Goal: Transaction & Acquisition: Obtain resource

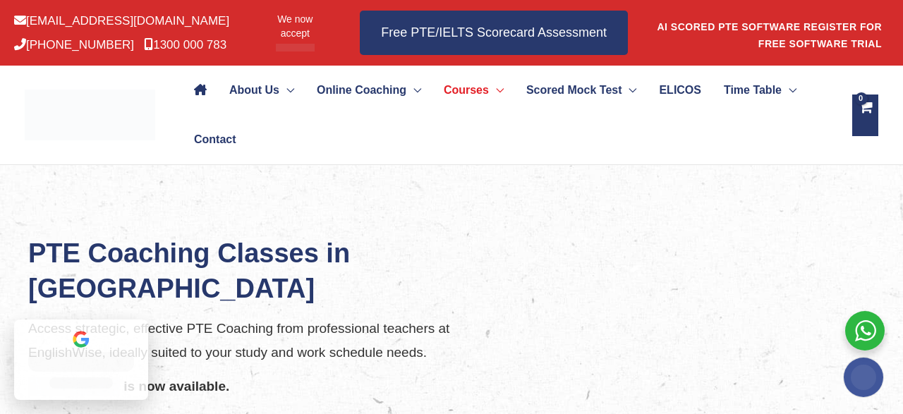
scroll to position [147, 0]
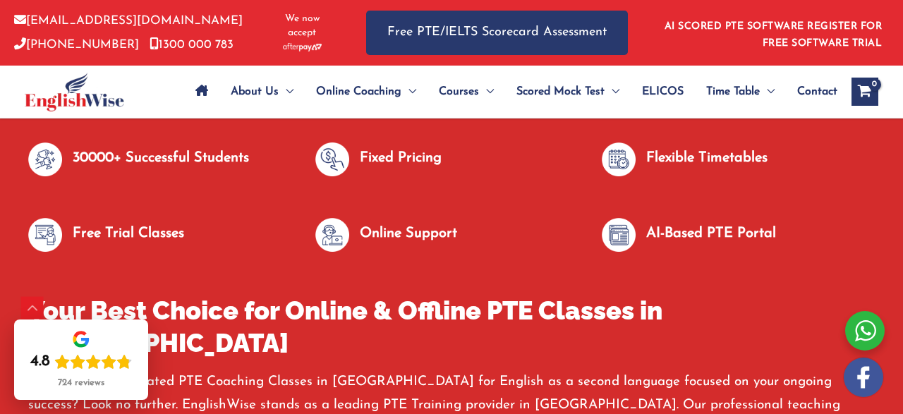
scroll to position [799, 0]
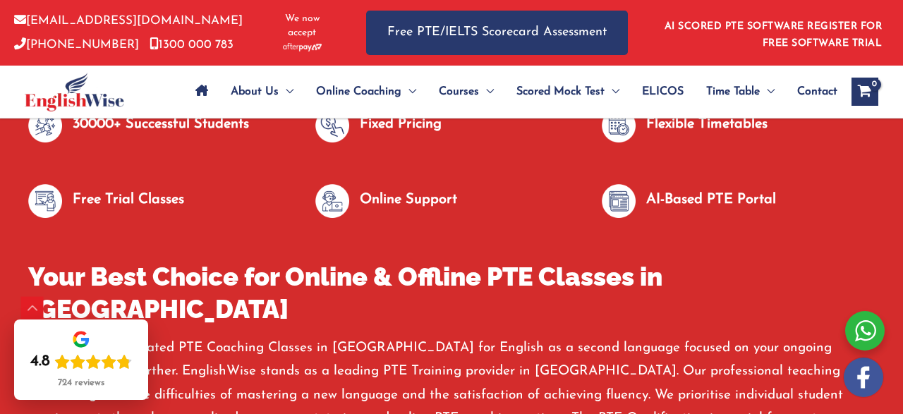
click at [348, 218] on img at bounding box center [332, 201] width 34 height 34
click at [328, 218] on img at bounding box center [332, 201] width 34 height 34
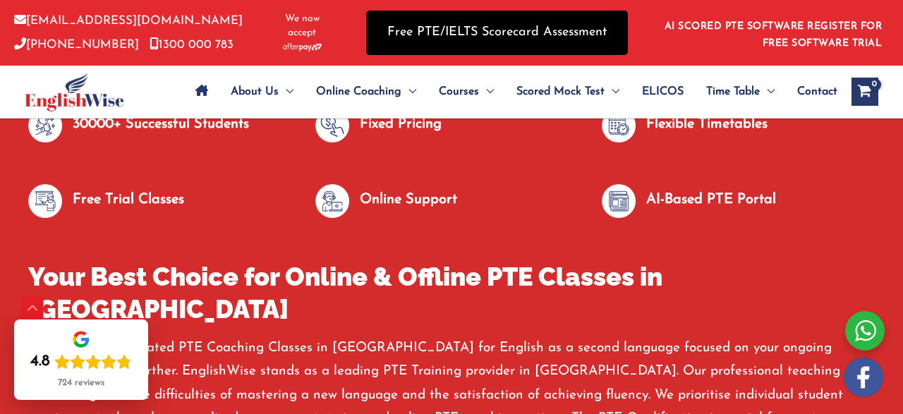
click at [440, 42] on link "Free PTE/IELTS Scorecard Assessment" at bounding box center [497, 33] width 262 height 44
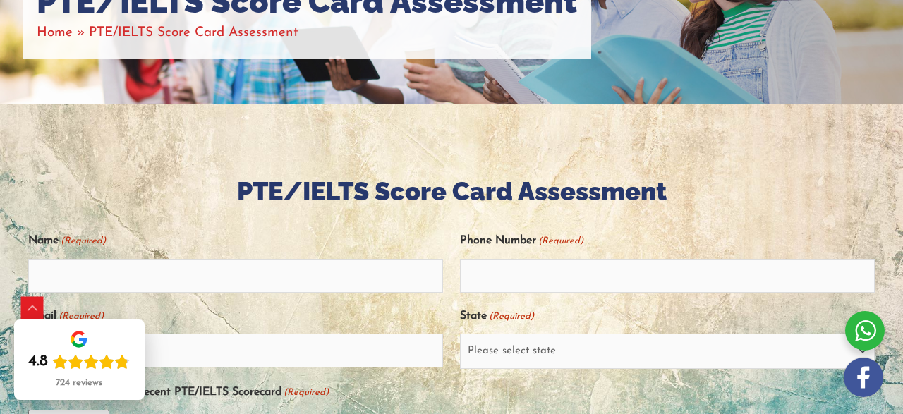
scroll to position [257, 0]
